Goal: Task Accomplishment & Management: Manage account settings

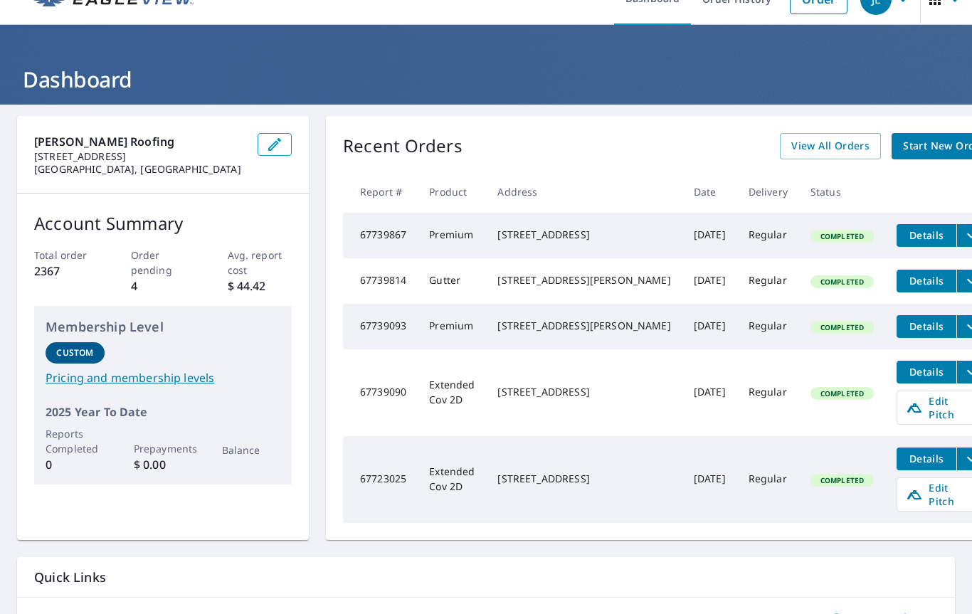
scroll to position [33, 0]
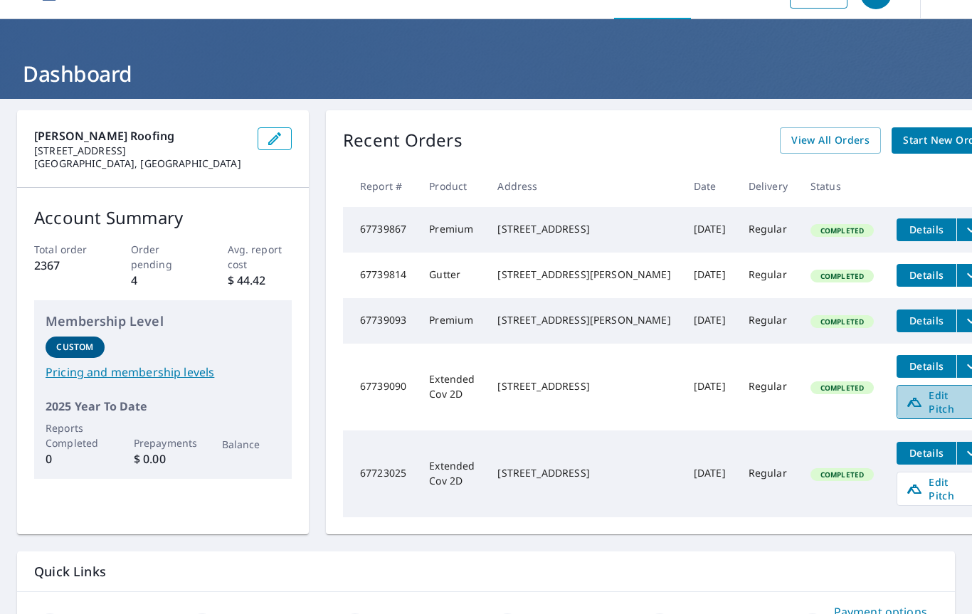
click at [906, 415] on span "Edit Pitch" at bounding box center [941, 401] width 70 height 27
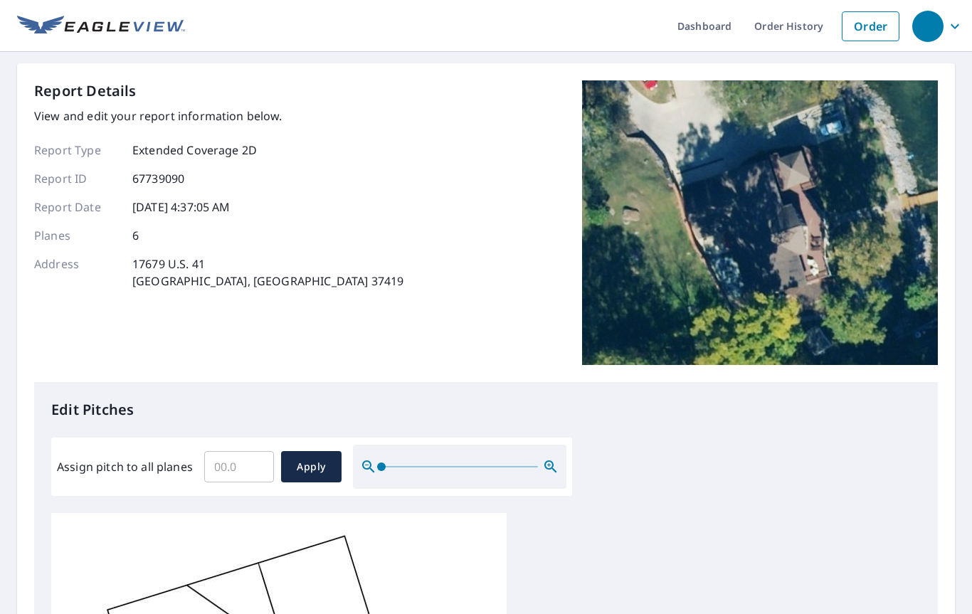
click at [235, 457] on input "Assign pitch to all planes" at bounding box center [239, 467] width 70 height 40
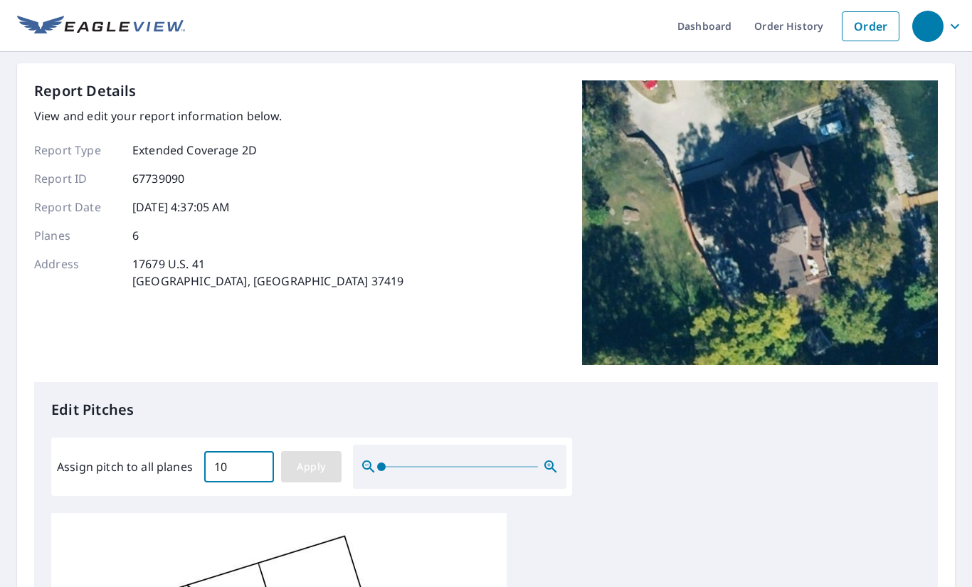
type input "10"
click at [320, 458] on span "Apply" at bounding box center [311, 467] width 38 height 18
type input "10"
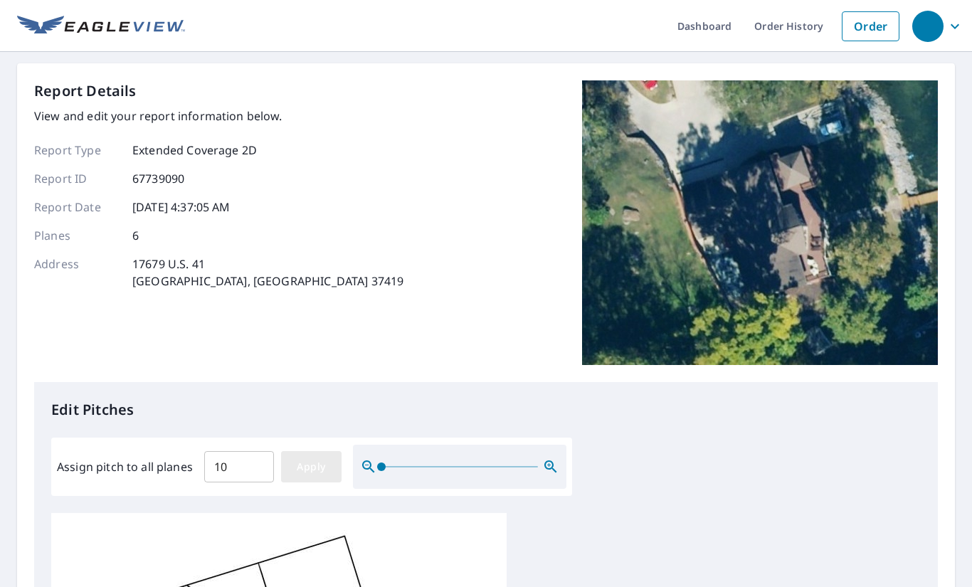
type input "10"
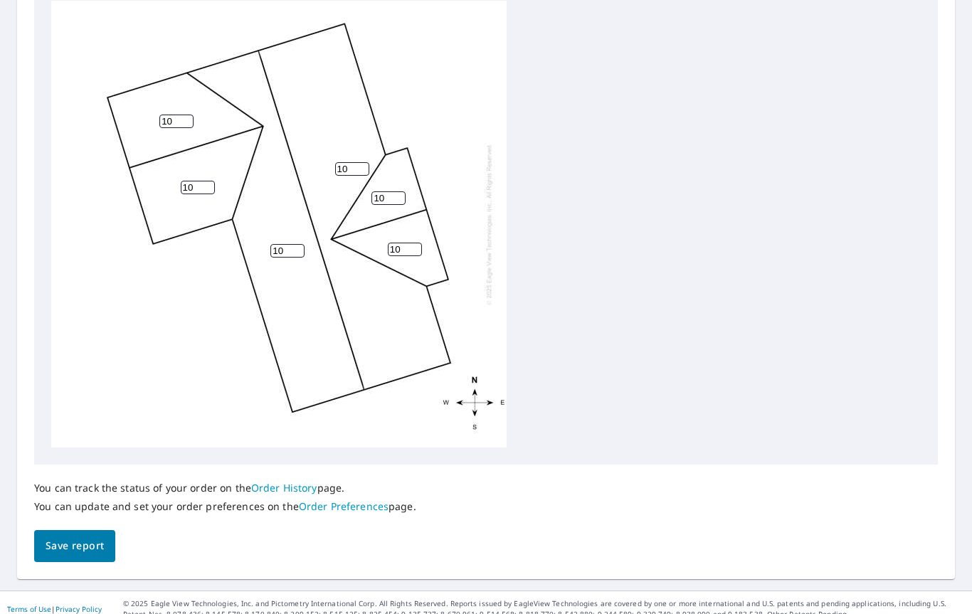
scroll to position [512, 0]
click at [75, 538] on span "Save report" at bounding box center [75, 547] width 58 height 18
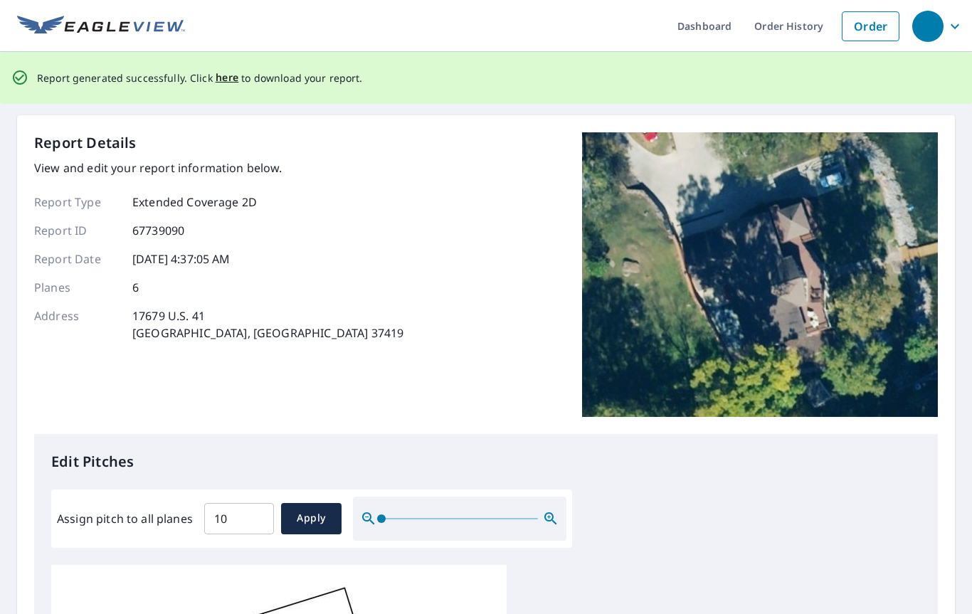
scroll to position [0, 0]
click at [223, 77] on span "here" at bounding box center [227, 78] width 23 height 18
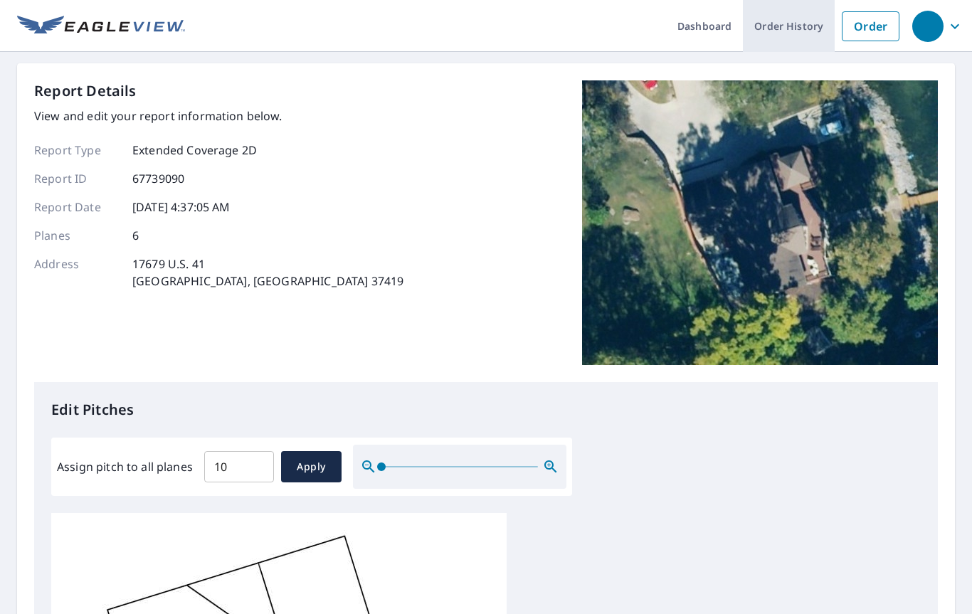
click at [785, 32] on link "Order History" at bounding box center [789, 26] width 92 height 52
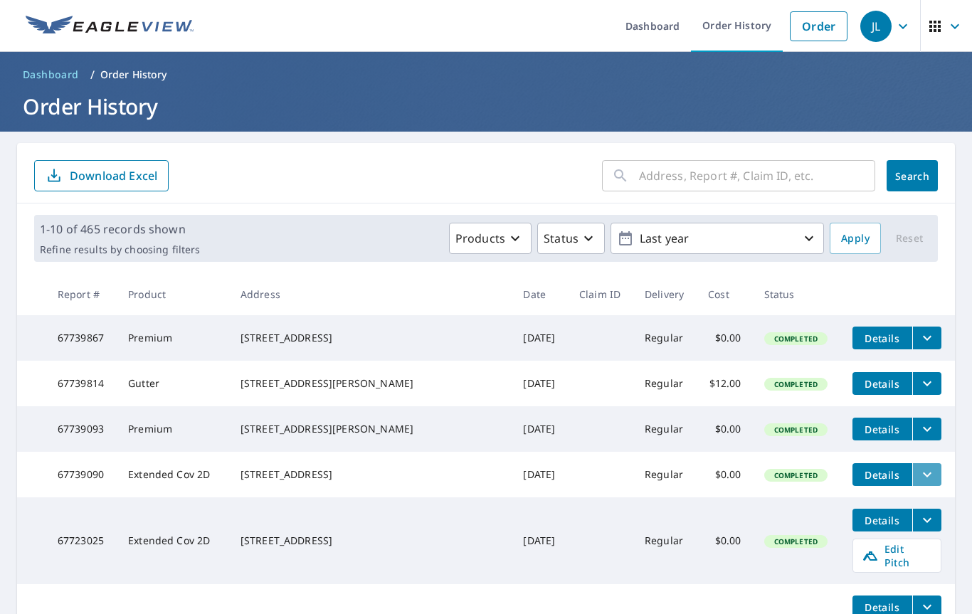
click at [919, 483] on icon "filesDropdownBtn-67739090" at bounding box center [927, 474] width 17 height 17
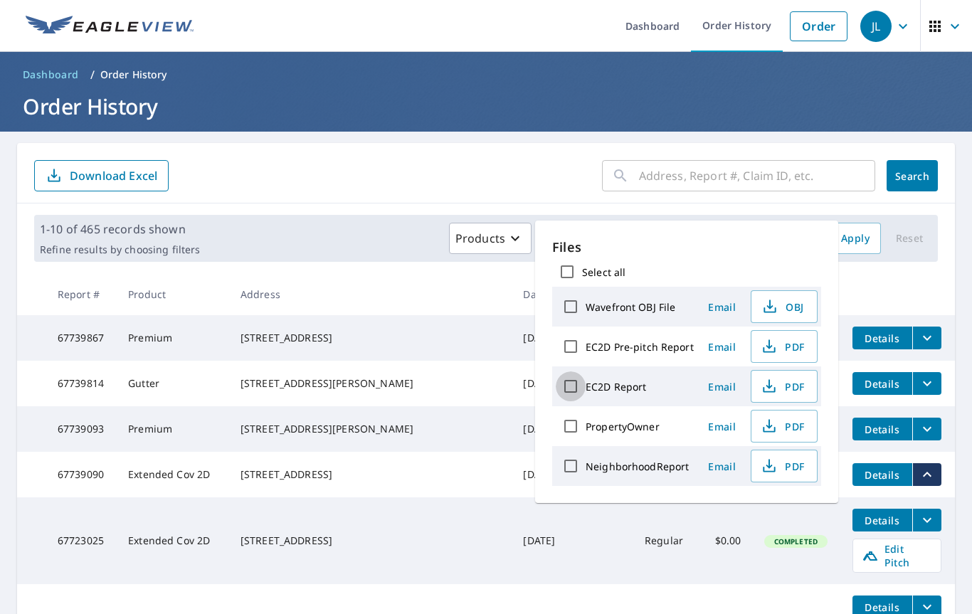
click at [570, 389] on input "EC2D Report" at bounding box center [571, 386] width 30 height 30
checkbox input "true"
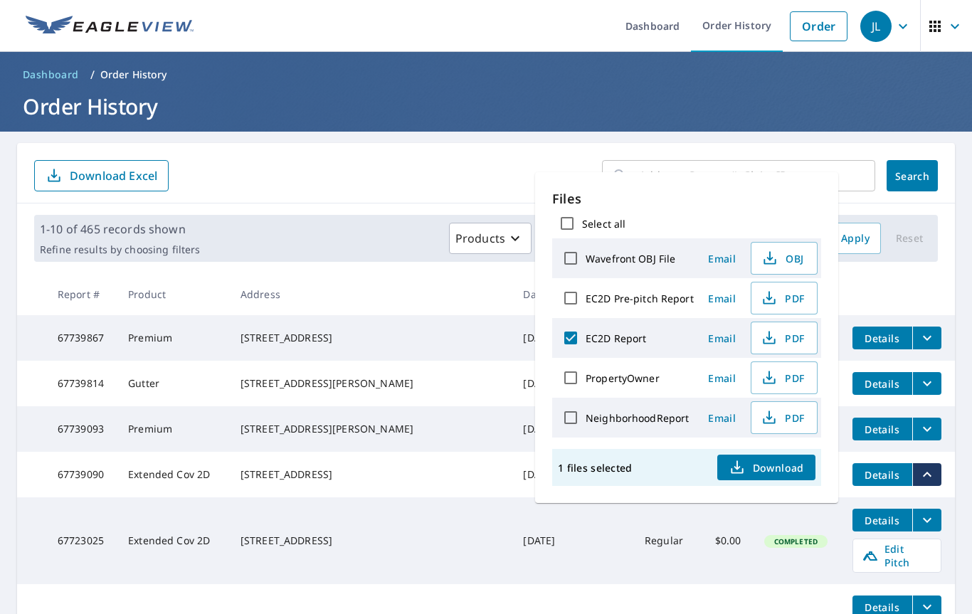
click at [728, 337] on span "Email" at bounding box center [722, 339] width 34 height 14
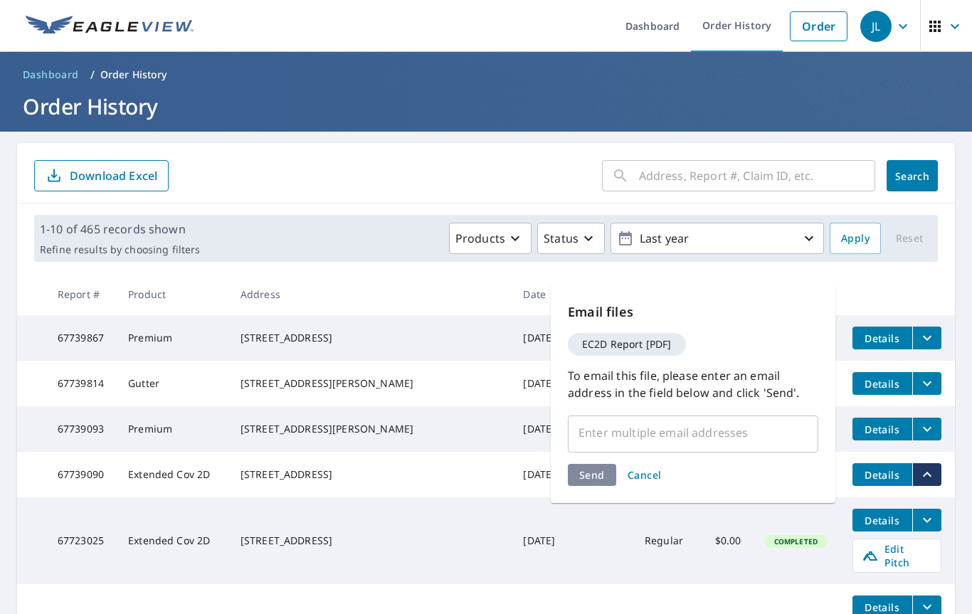
click at [644, 434] on input "text" at bounding box center [682, 432] width 216 height 27
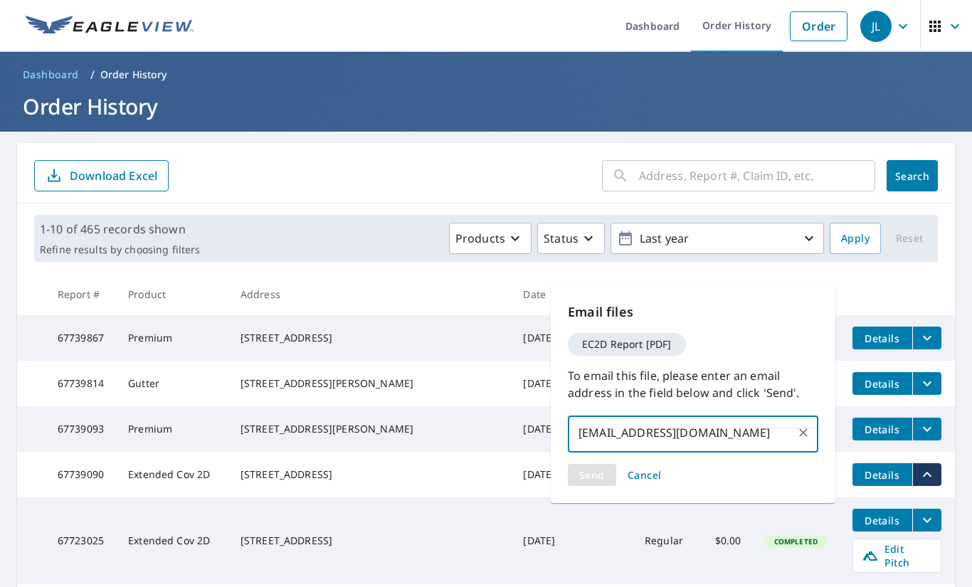
type input "[EMAIL_ADDRESS][DOMAIN_NAME]"
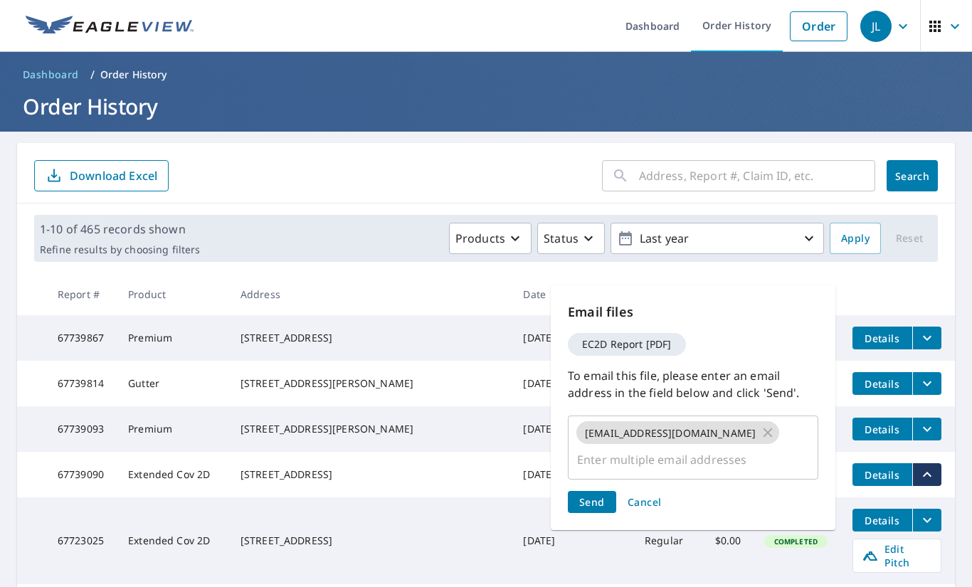
click at [596, 491] on div "Send Cancel" at bounding box center [693, 502] width 250 height 22
click at [596, 495] on span "Send" at bounding box center [592, 502] width 26 height 14
